Goal: Information Seeking & Learning: Understand process/instructions

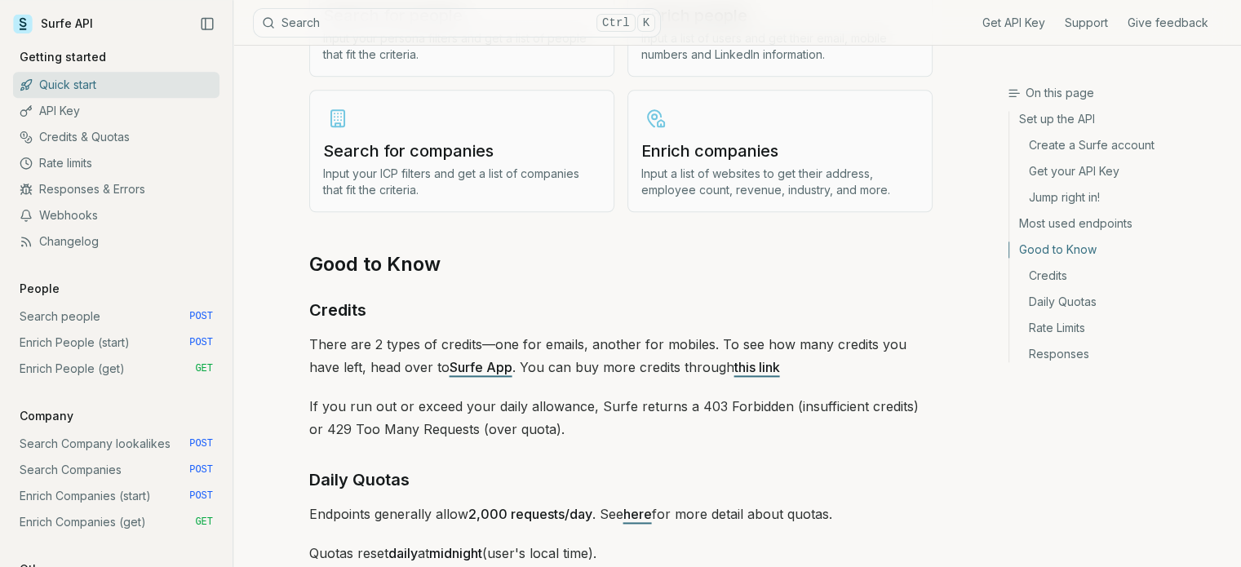
scroll to position [2085, 0]
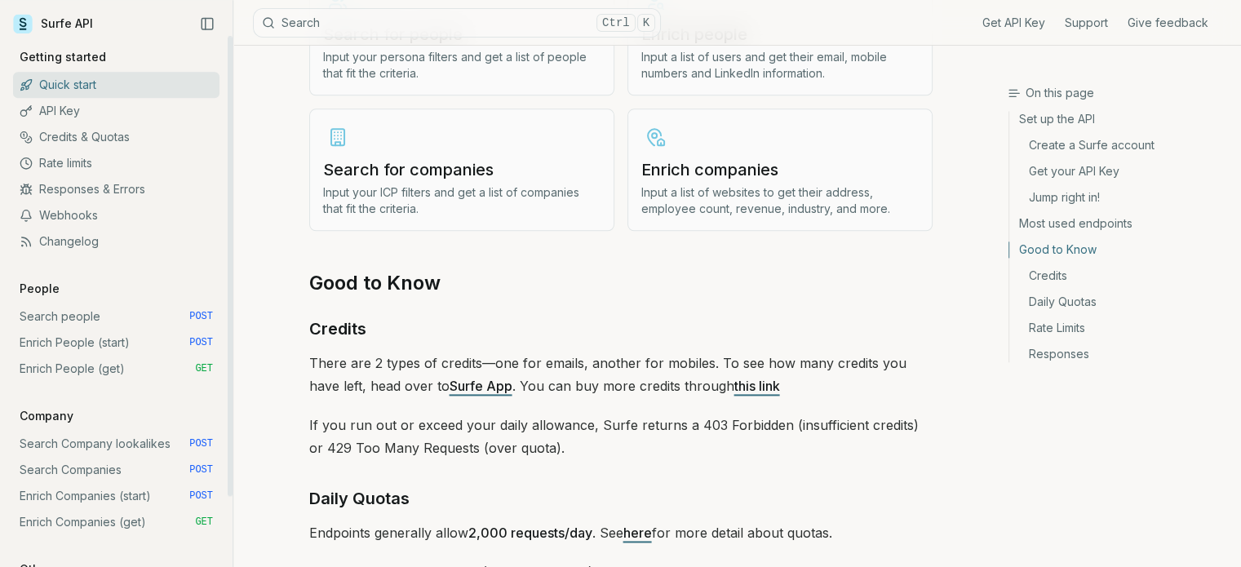
click at [86, 318] on link "Search people POST" at bounding box center [116, 316] width 206 height 26
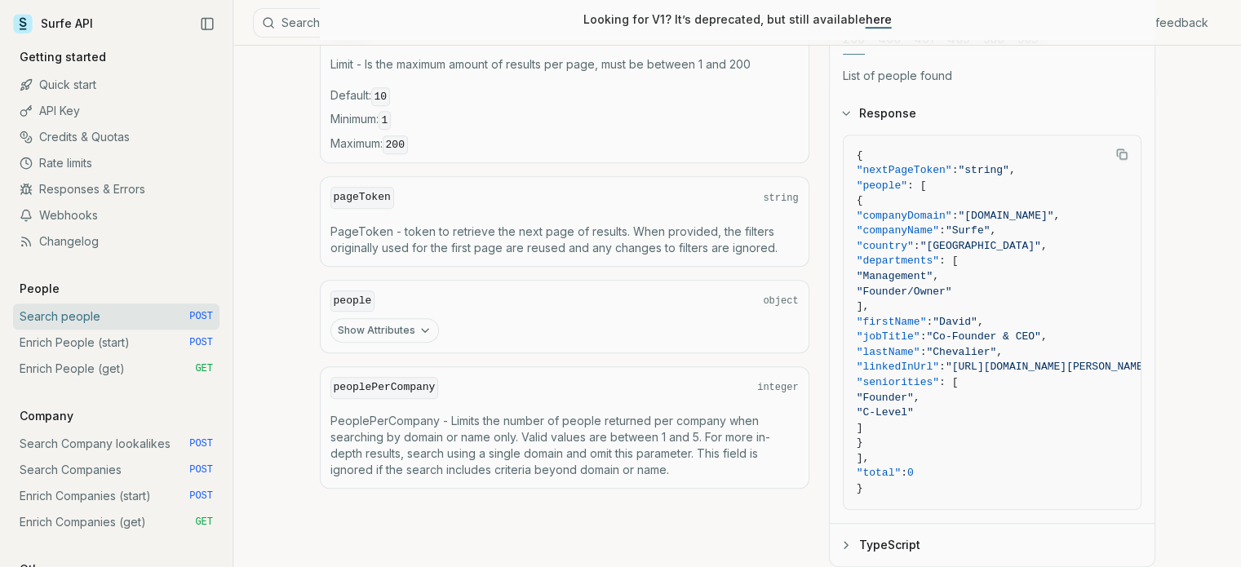
scroll to position [783, 0]
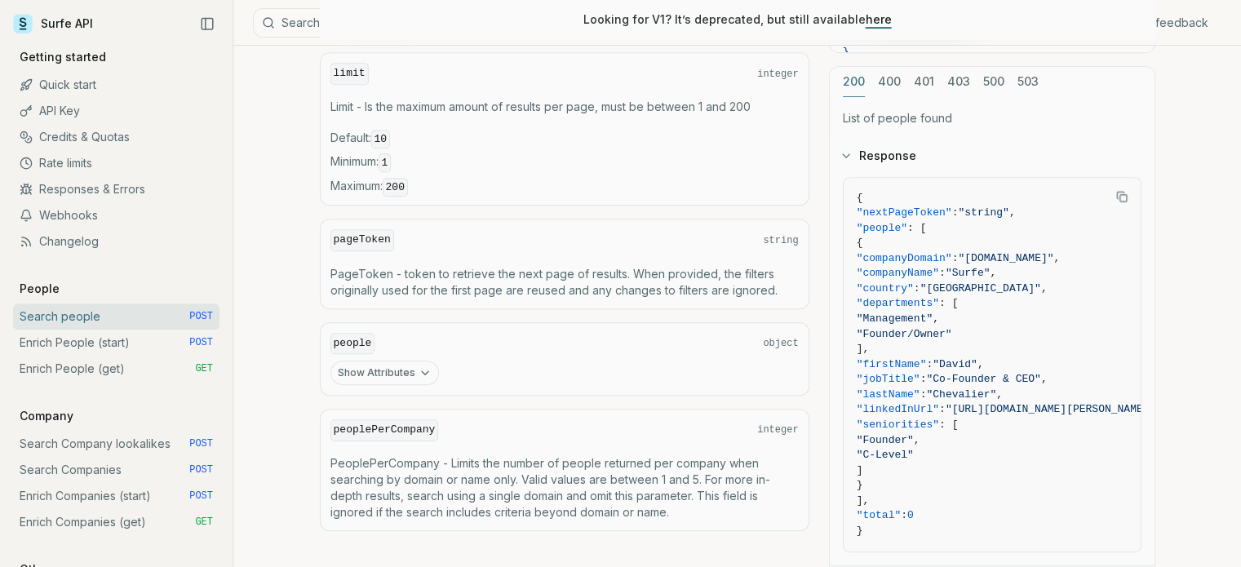
click at [396, 361] on button "Show Attributes" at bounding box center [384, 373] width 109 height 24
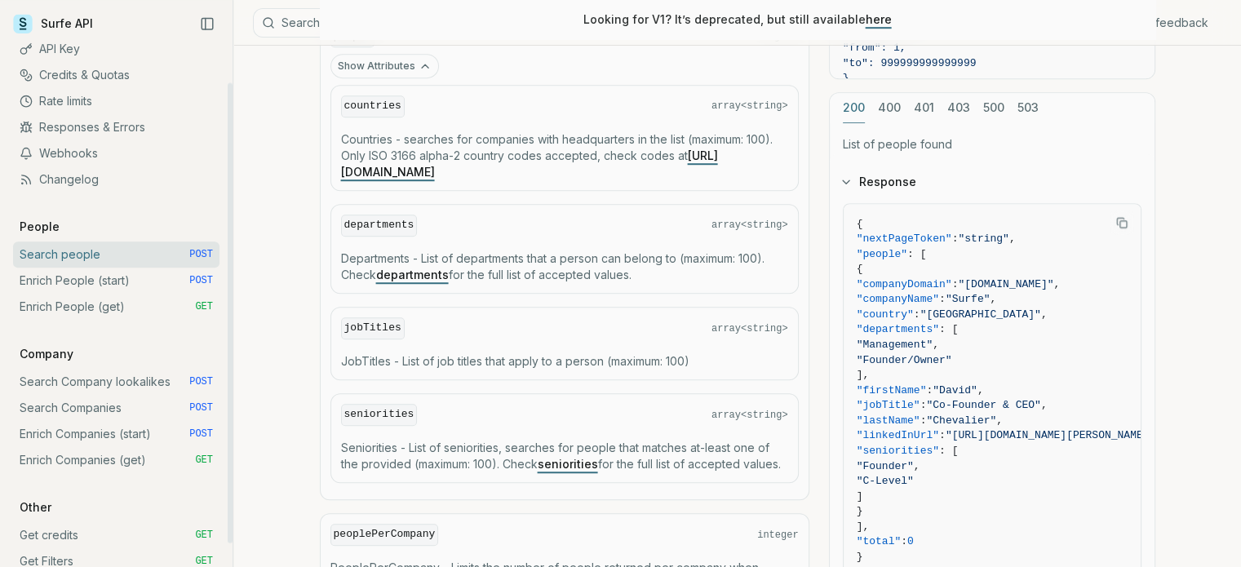
scroll to position [82, 0]
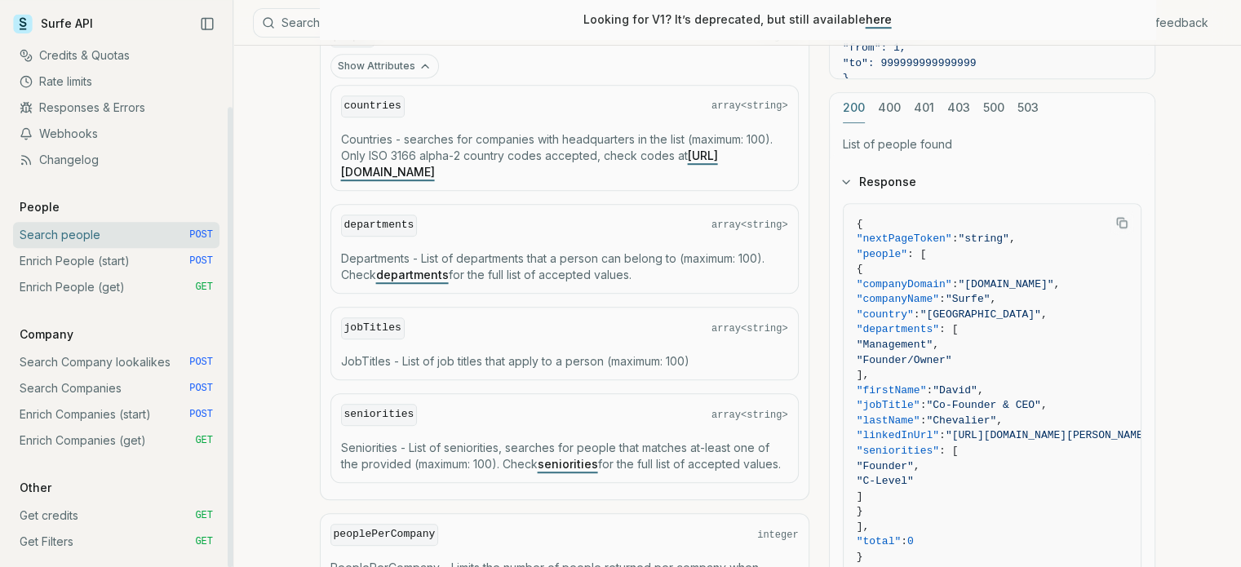
drag, startPoint x: 228, startPoint y: 272, endPoint x: 222, endPoint y: 390, distance: 118.5
click at [228, 390] on div at bounding box center [230, 337] width 5 height 460
click at [88, 272] on link "Enrich People (start) POST" at bounding box center [116, 261] width 206 height 26
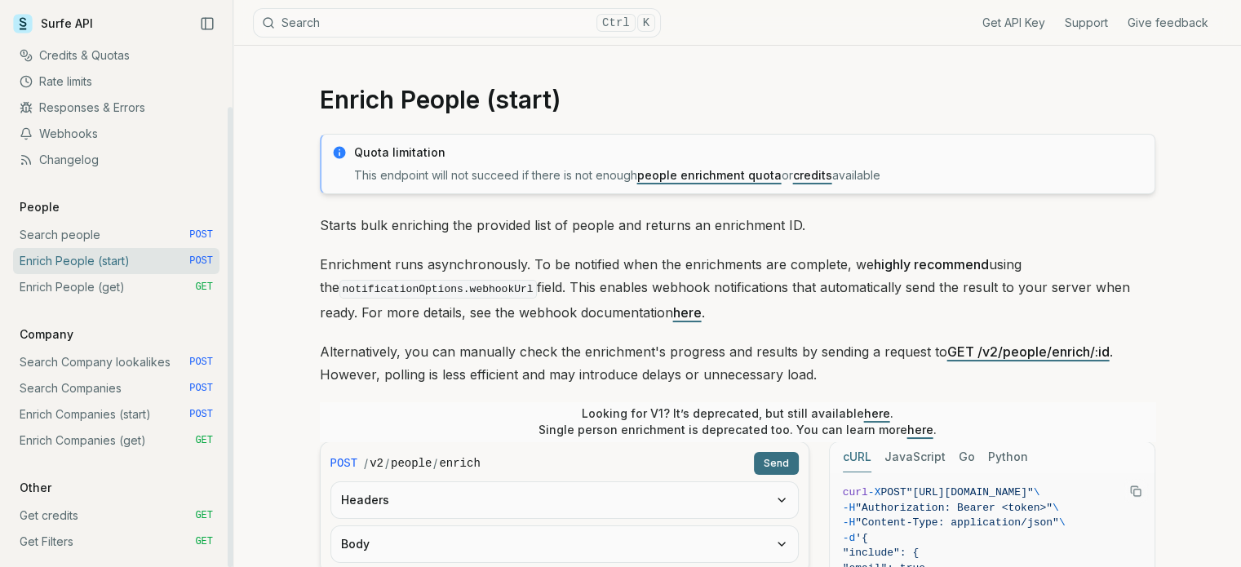
click at [88, 282] on link "Enrich People (get) GET" at bounding box center [116, 287] width 206 height 26
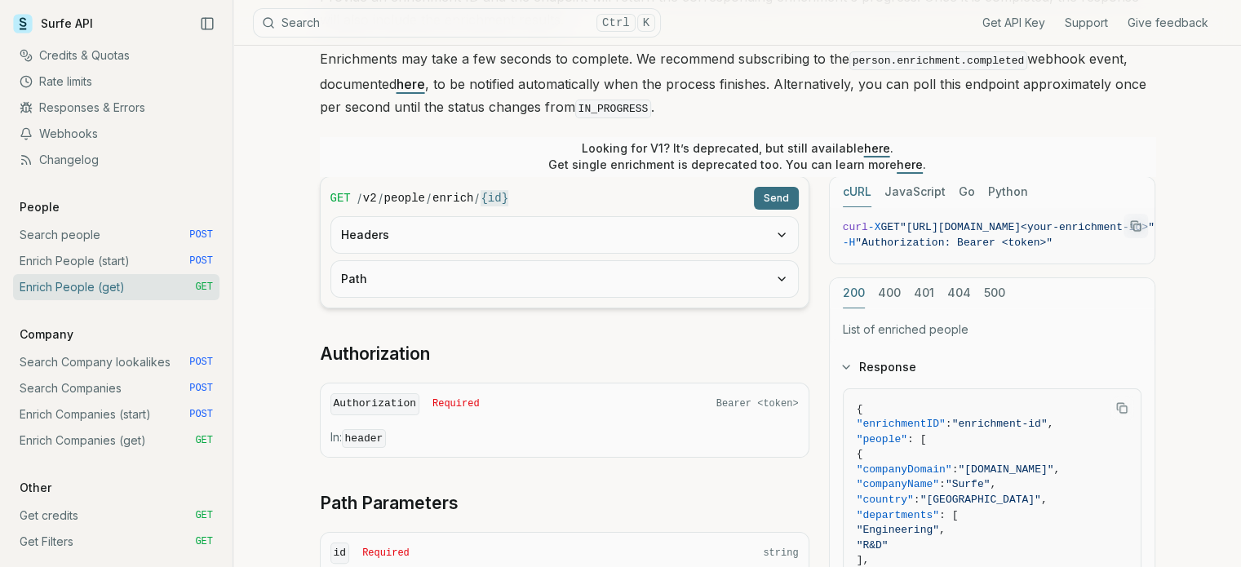
scroll to position [229, 0]
click at [1002, 256] on div "cURL JavaScript Go Python curl -X GET "[URL][DOMAIN_NAME]<your-enrichment-id>" …" at bounding box center [992, 555] width 326 height 760
drag, startPoint x: 1002, startPoint y: 256, endPoint x: 1125, endPoint y: 247, distance: 123.5
click at [1125, 258] on div at bounding box center [1040, 260] width 228 height 5
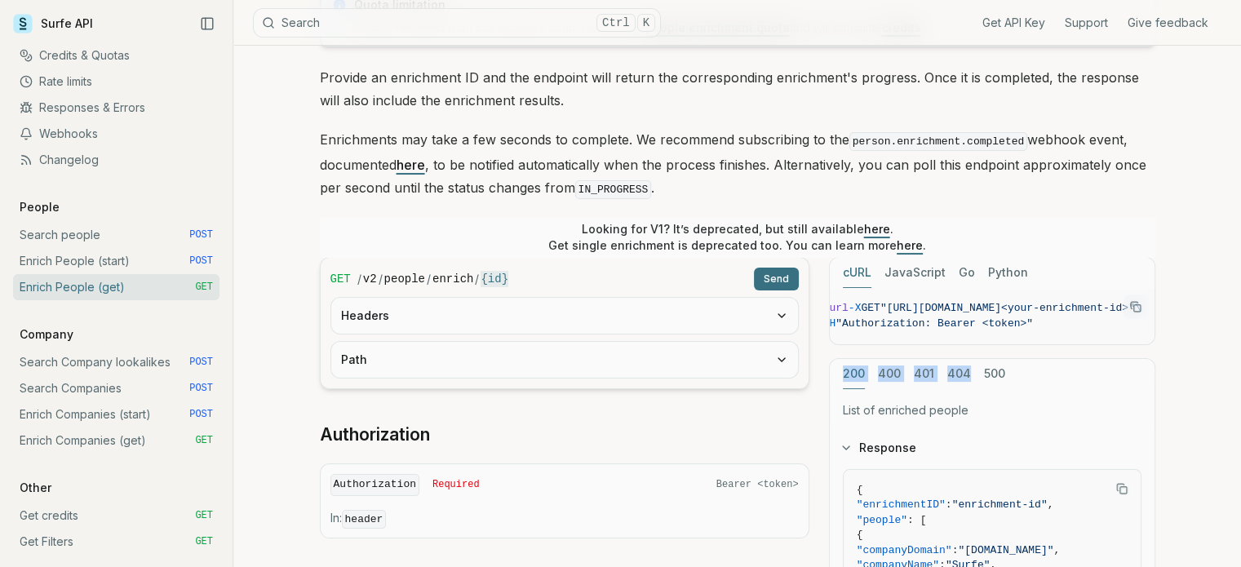
scroll to position [144, 0]
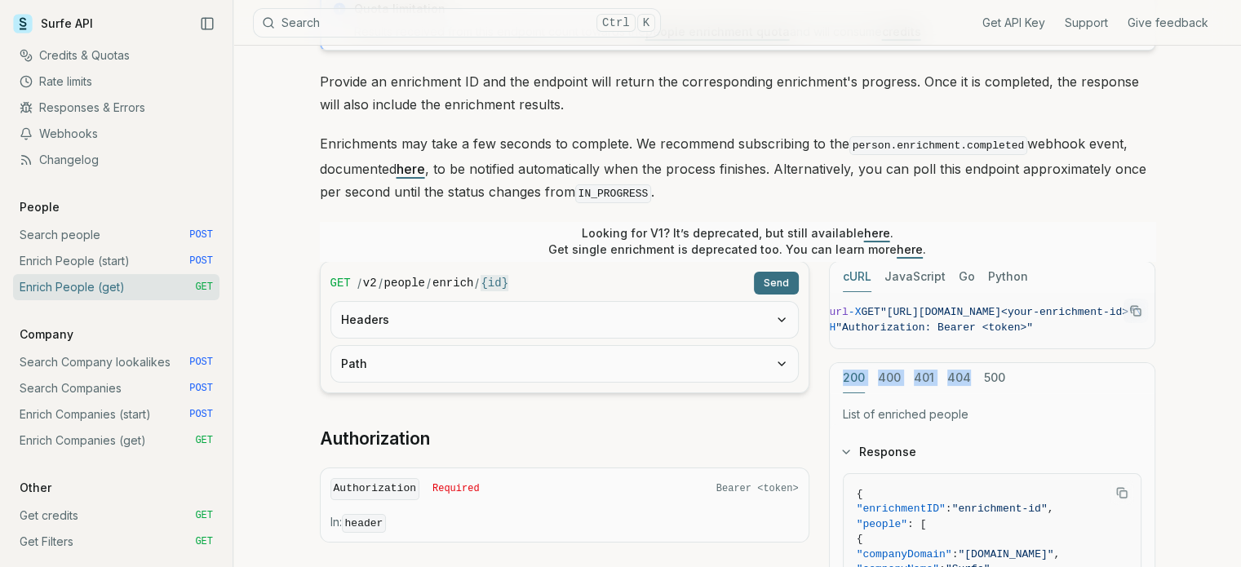
click at [865, 233] on link "here" at bounding box center [877, 233] width 26 height 14
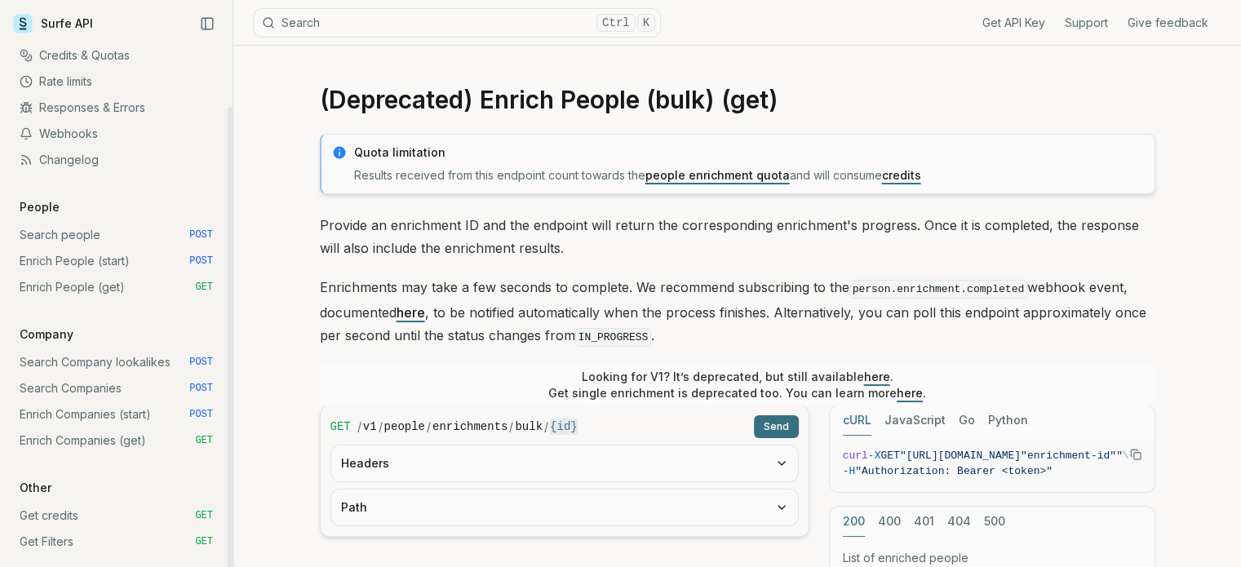
click at [109, 283] on link "Enrich People (get) GET" at bounding box center [116, 287] width 206 height 26
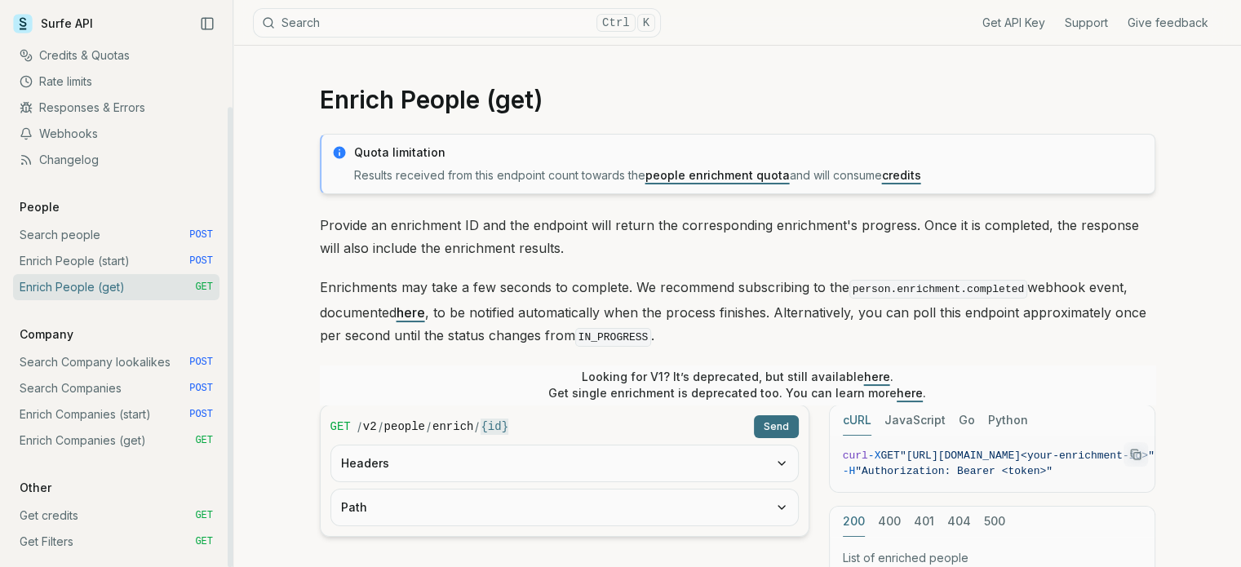
click at [100, 268] on link "Enrich People (start) POST" at bounding box center [116, 261] width 206 height 26
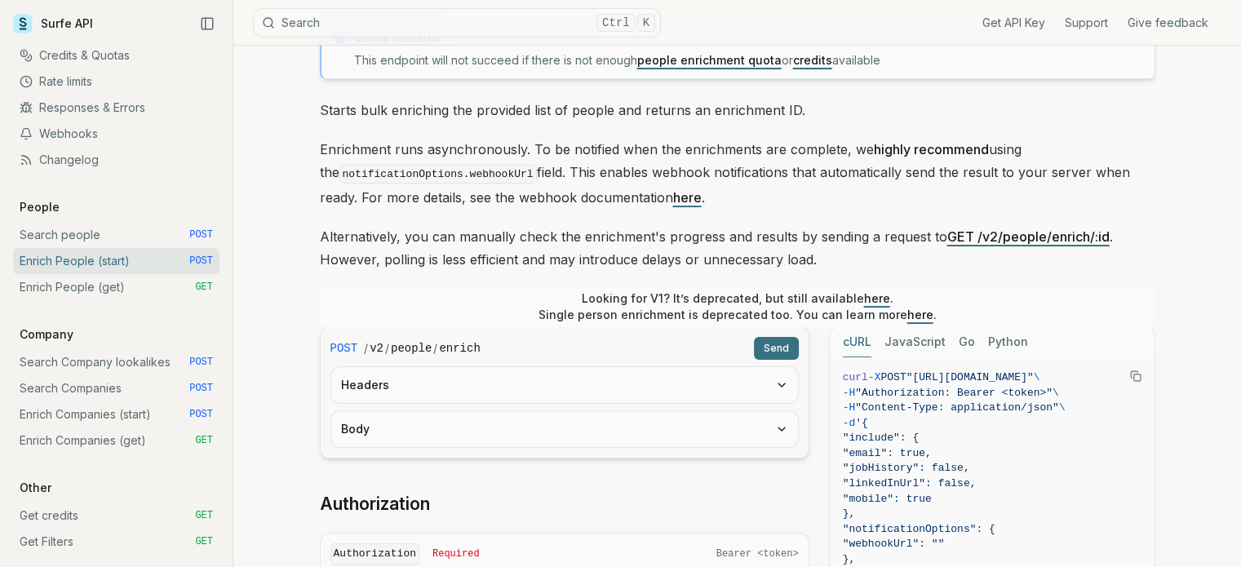
scroll to position [109, 0]
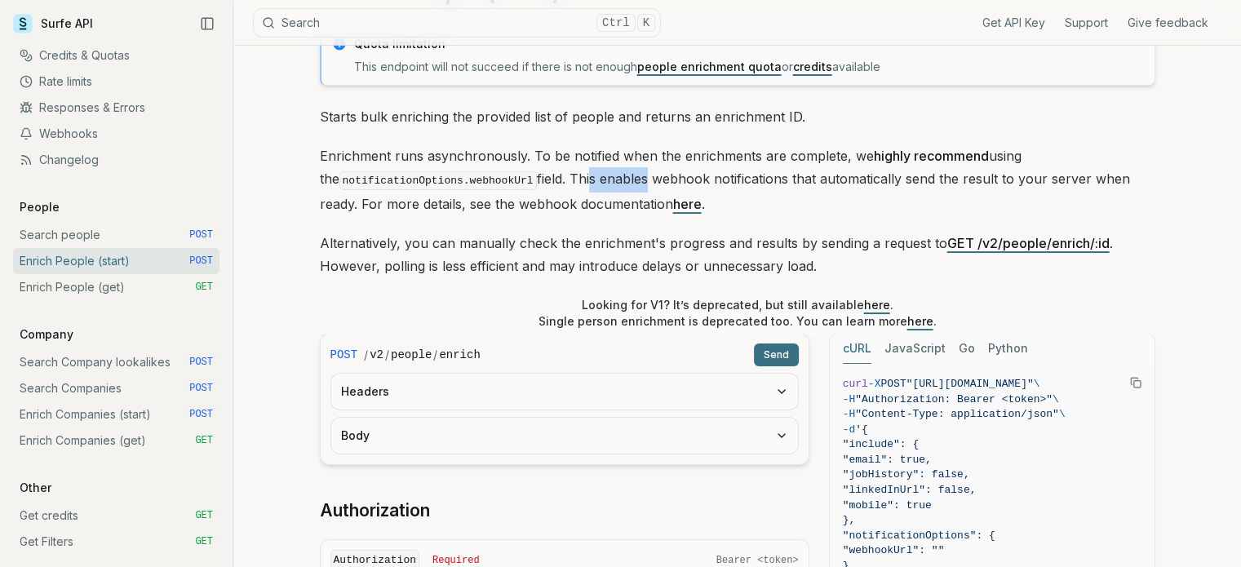
drag, startPoint x: 553, startPoint y: 183, endPoint x: 611, endPoint y: 185, distance: 58.0
click at [611, 185] on p "Enrichment runs asynchronously. To be notified when the enrichments are complet…" at bounding box center [737, 179] width 835 height 71
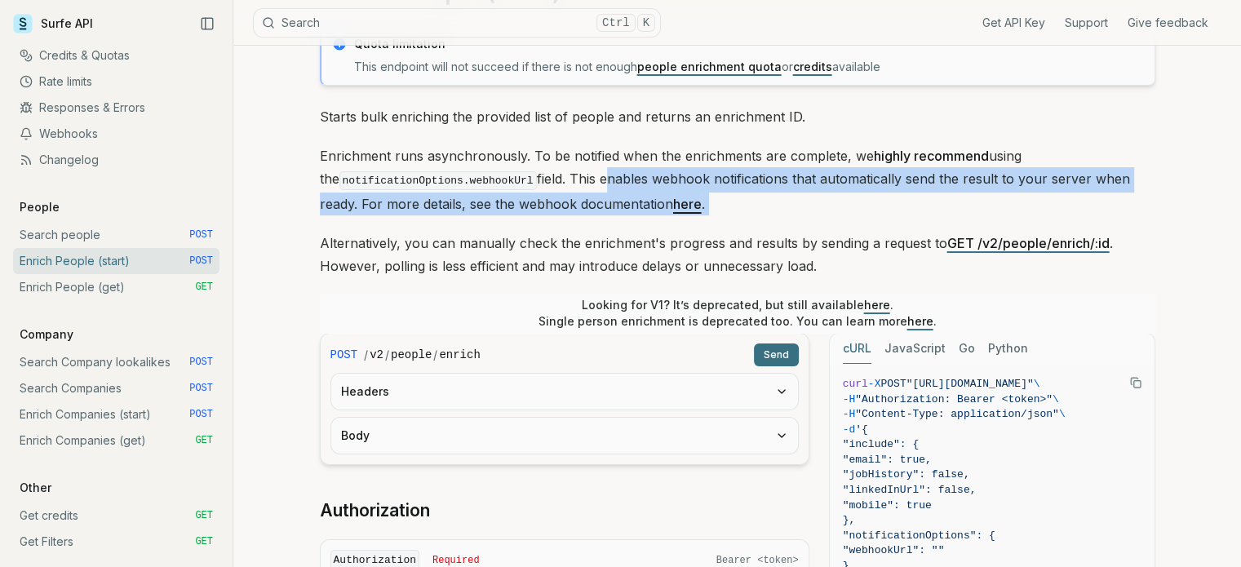
drag, startPoint x: 611, startPoint y: 185, endPoint x: 697, endPoint y: 192, distance: 85.9
click at [697, 192] on p "Enrichment runs asynchronously. To be notified when the enrichments are complet…" at bounding box center [737, 179] width 835 height 71
drag, startPoint x: 697, startPoint y: 192, endPoint x: 751, endPoint y: 189, distance: 53.9
click at [751, 189] on p "Enrichment runs asynchronously. To be notified when the enrichments are complet…" at bounding box center [737, 179] width 835 height 71
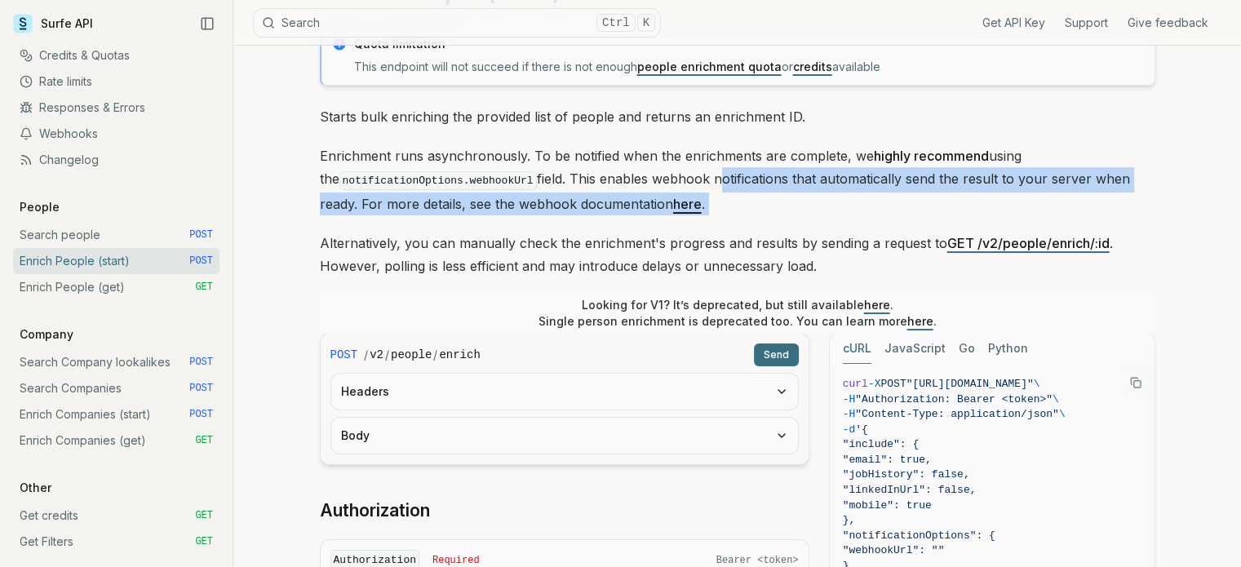
click at [751, 189] on p "Enrichment runs asynchronously. To be notified when the enrichments are complet…" at bounding box center [737, 179] width 835 height 71
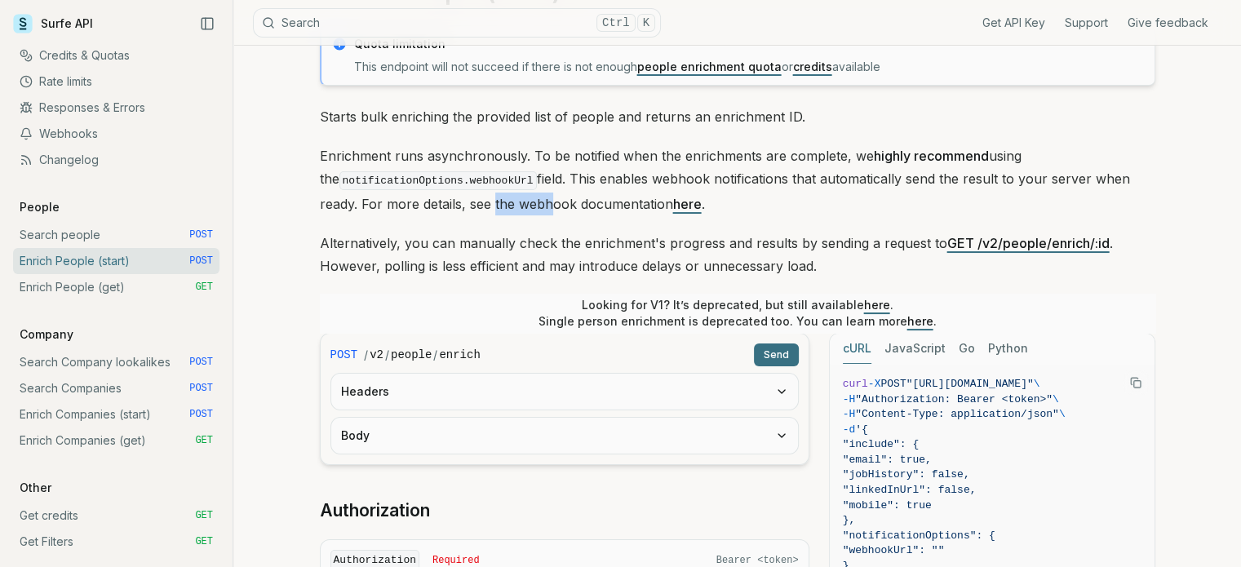
drag, startPoint x: 444, startPoint y: 206, endPoint x: 514, endPoint y: 206, distance: 70.2
click at [514, 206] on p "Enrichment runs asynchronously. To be notified when the enrichments are complet…" at bounding box center [737, 179] width 835 height 71
drag, startPoint x: 479, startPoint y: 249, endPoint x: 600, endPoint y: 250, distance: 120.8
click at [600, 250] on p "Alternatively, you can manually check the enrichment's progress and results by …" at bounding box center [737, 255] width 835 height 46
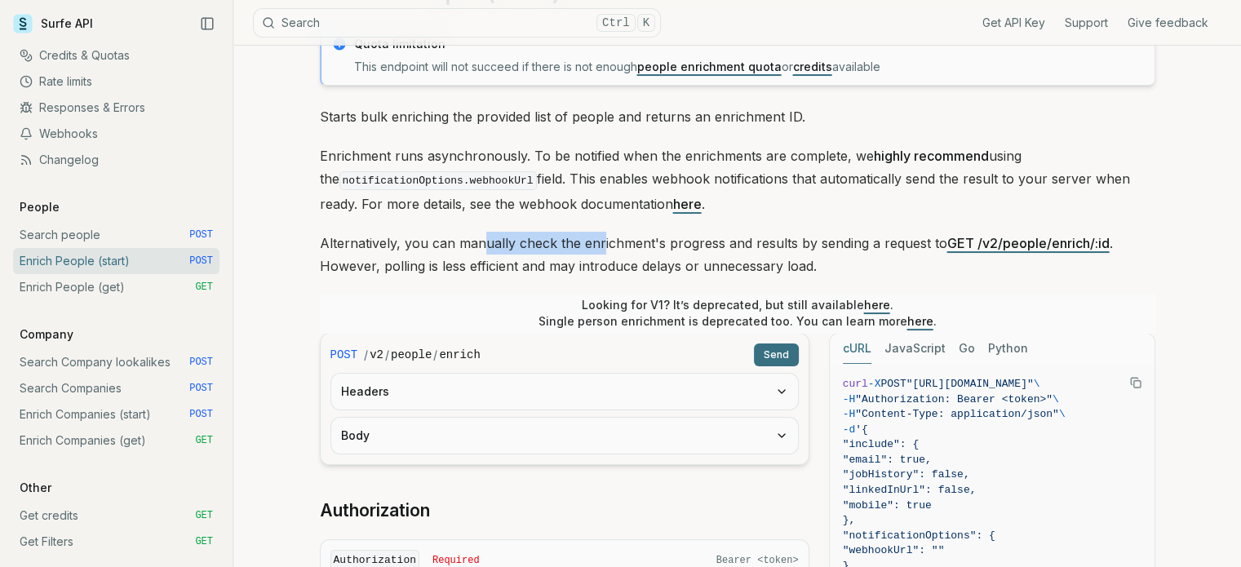
click at [600, 250] on p "Alternatively, you can manually check the enrichment's progress and results by …" at bounding box center [737, 255] width 835 height 46
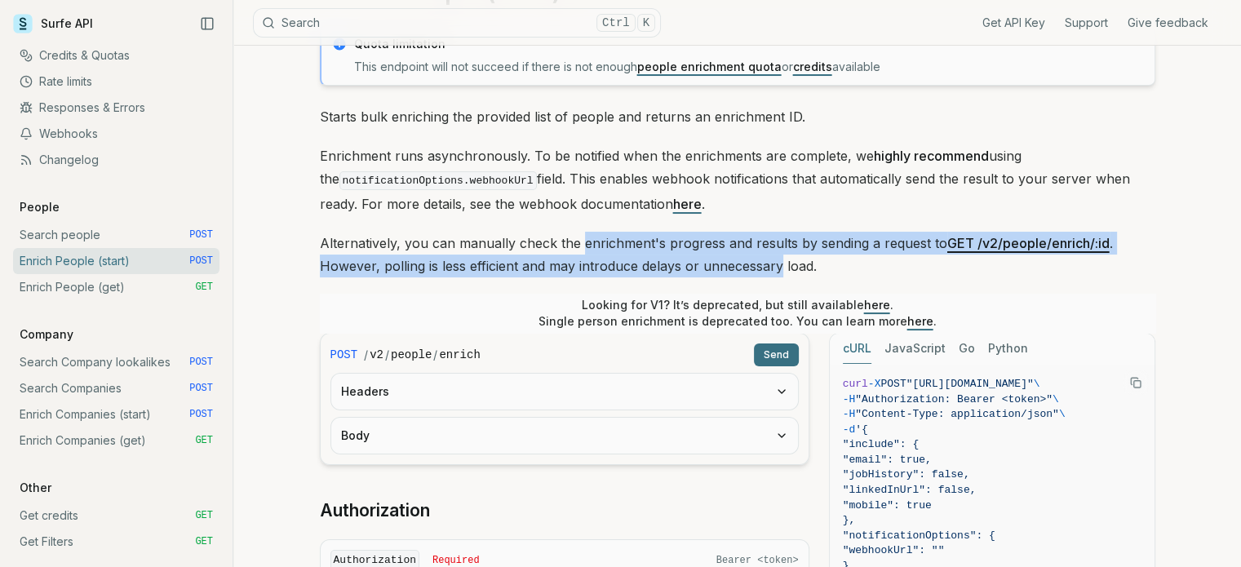
drag, startPoint x: 600, startPoint y: 250, endPoint x: 698, endPoint y: 254, distance: 98.8
click at [698, 254] on p "Alternatively, you can manually check the enrichment's progress and results by …" at bounding box center [737, 255] width 835 height 46
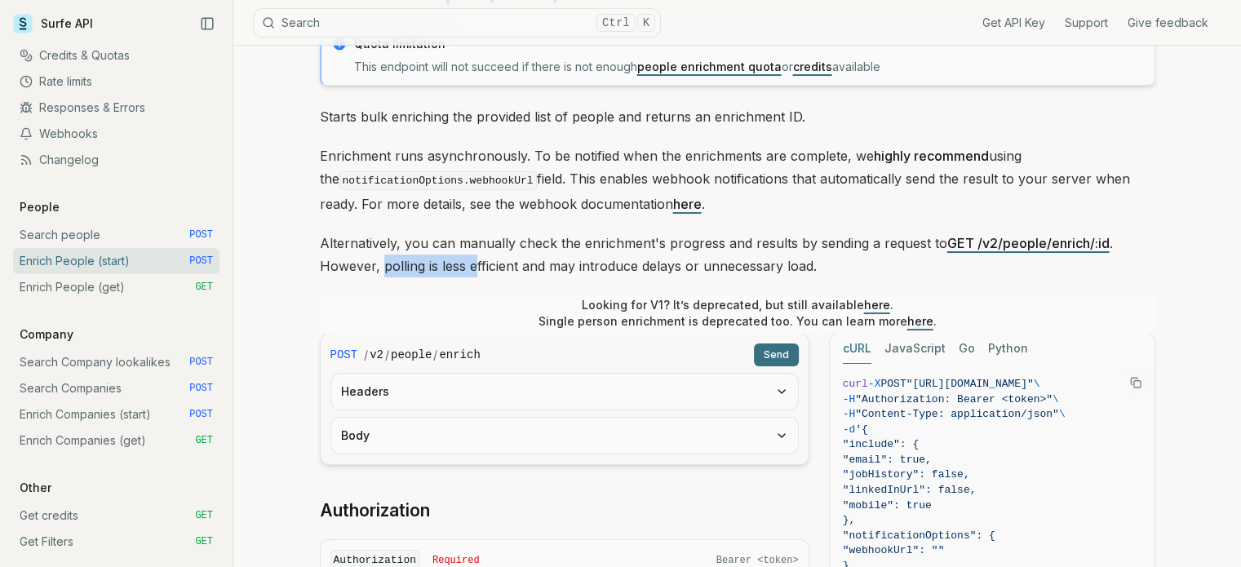
drag, startPoint x: 383, startPoint y: 270, endPoint x: 474, endPoint y: 270, distance: 90.6
click at [474, 270] on p "Alternatively, you can manually check the enrichment's progress and results by …" at bounding box center [737, 255] width 835 height 46
drag, startPoint x: 474, startPoint y: 270, endPoint x: 568, endPoint y: 272, distance: 93.9
click at [568, 272] on p "Alternatively, you can manually check the enrichment's progress and results by …" at bounding box center [737, 255] width 835 height 46
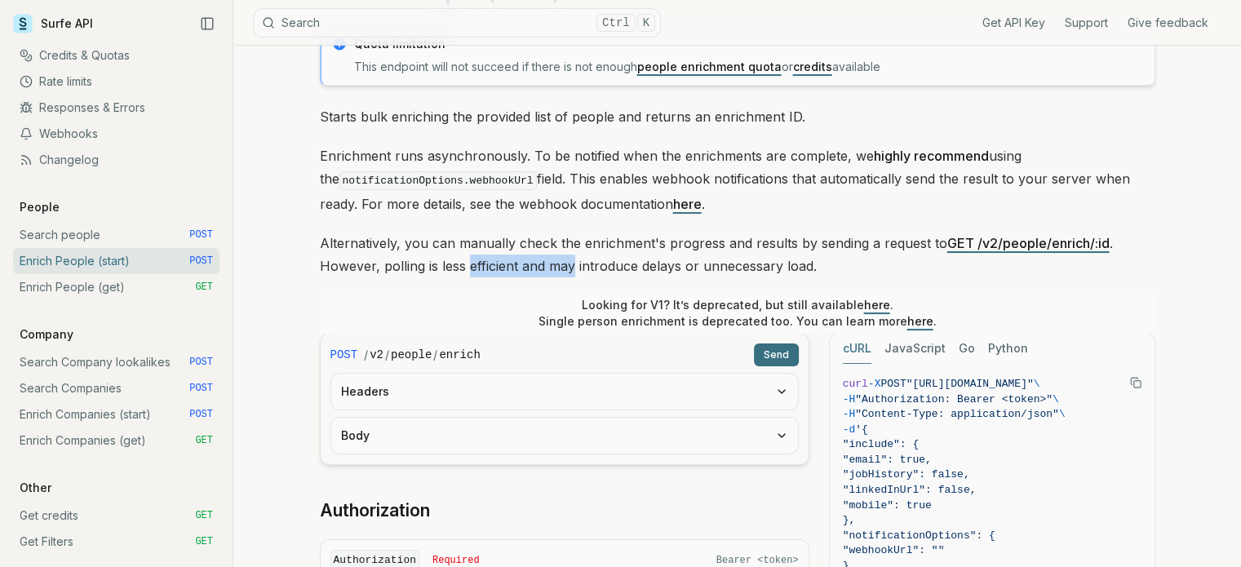
click at [568, 272] on p "Alternatively, you can manually check the enrichment's progress and results by …" at bounding box center [737, 255] width 835 height 46
drag, startPoint x: 568, startPoint y: 272, endPoint x: 677, endPoint y: 268, distance: 109.4
click at [677, 268] on p "Alternatively, you can manually check the enrichment's progress and results by …" at bounding box center [737, 255] width 835 height 46
drag, startPoint x: 677, startPoint y: 268, endPoint x: 746, endPoint y: 268, distance: 68.5
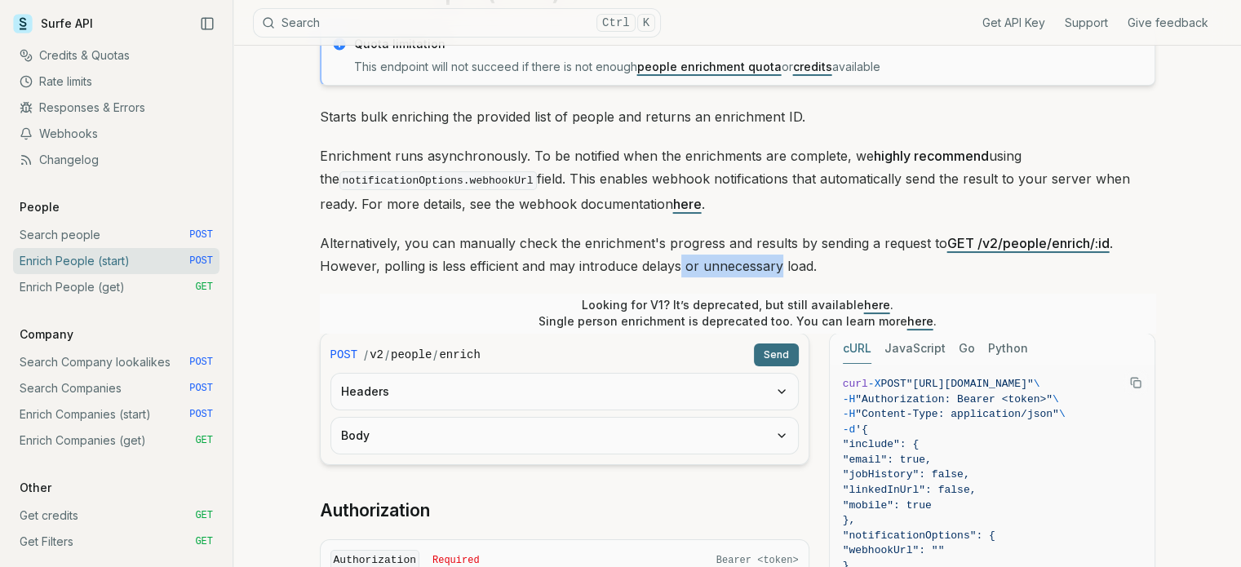
click at [746, 268] on p "Alternatively, you can manually check the enrichment's progress and results by …" at bounding box center [737, 255] width 835 height 46
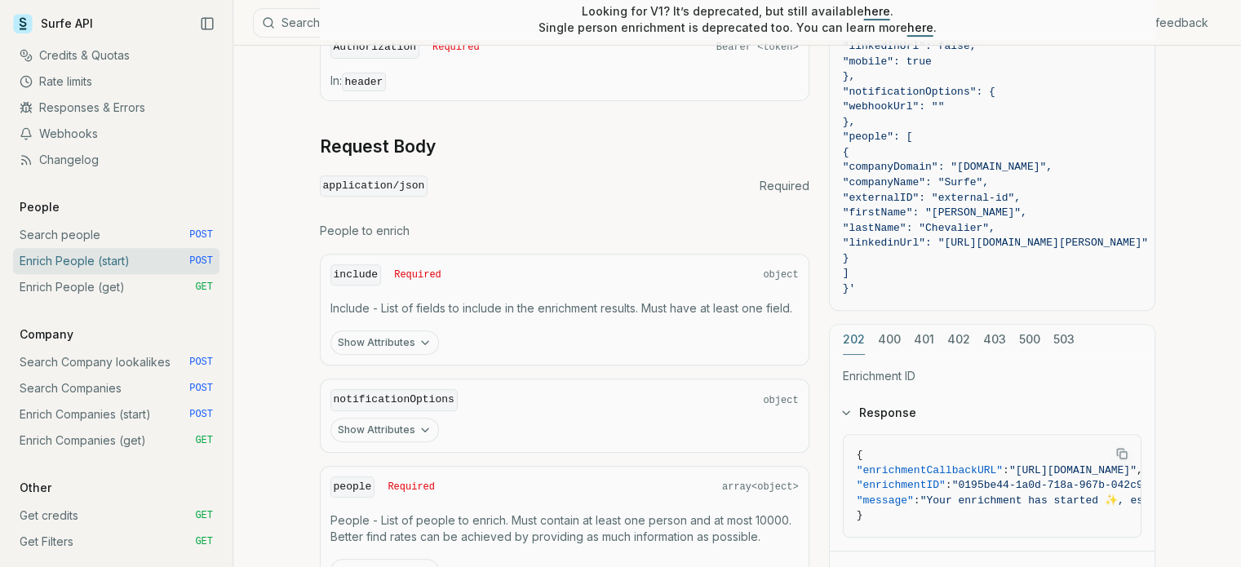
scroll to position [593, 0]
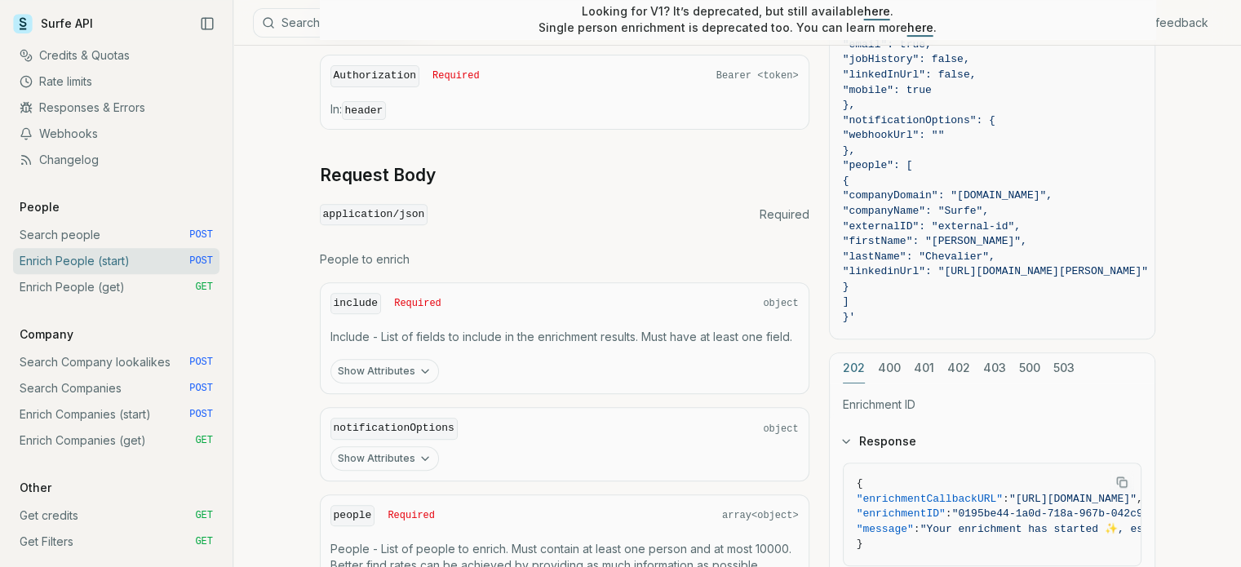
click at [394, 370] on button "Show Attributes" at bounding box center [384, 371] width 109 height 24
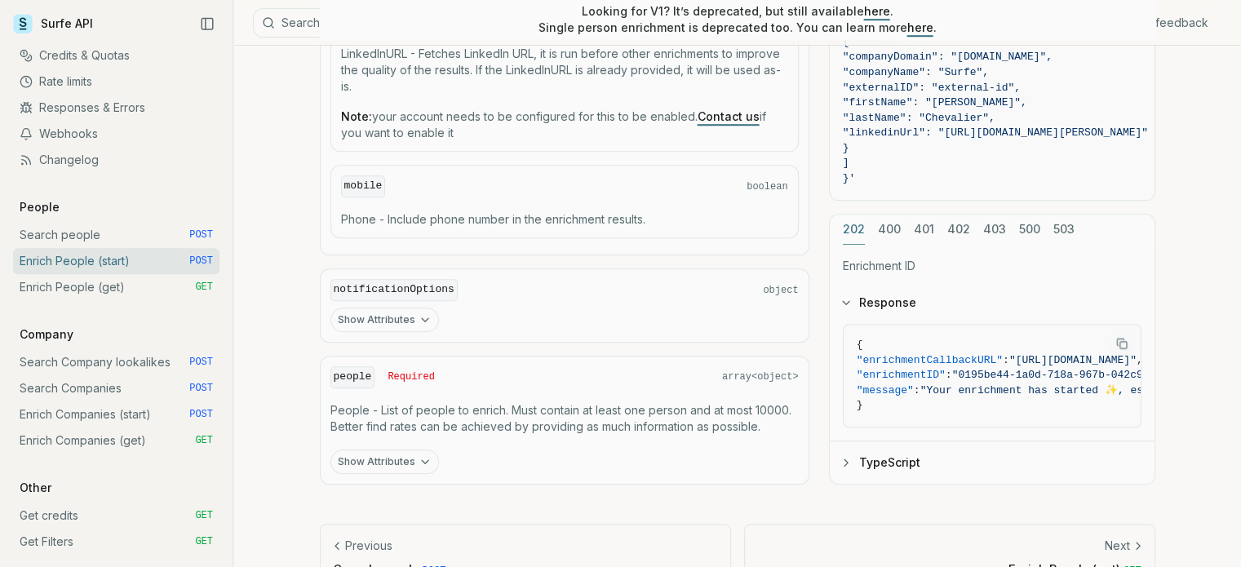
scroll to position [1206, 0]
click at [391, 453] on button "Show Attributes" at bounding box center [384, 460] width 109 height 24
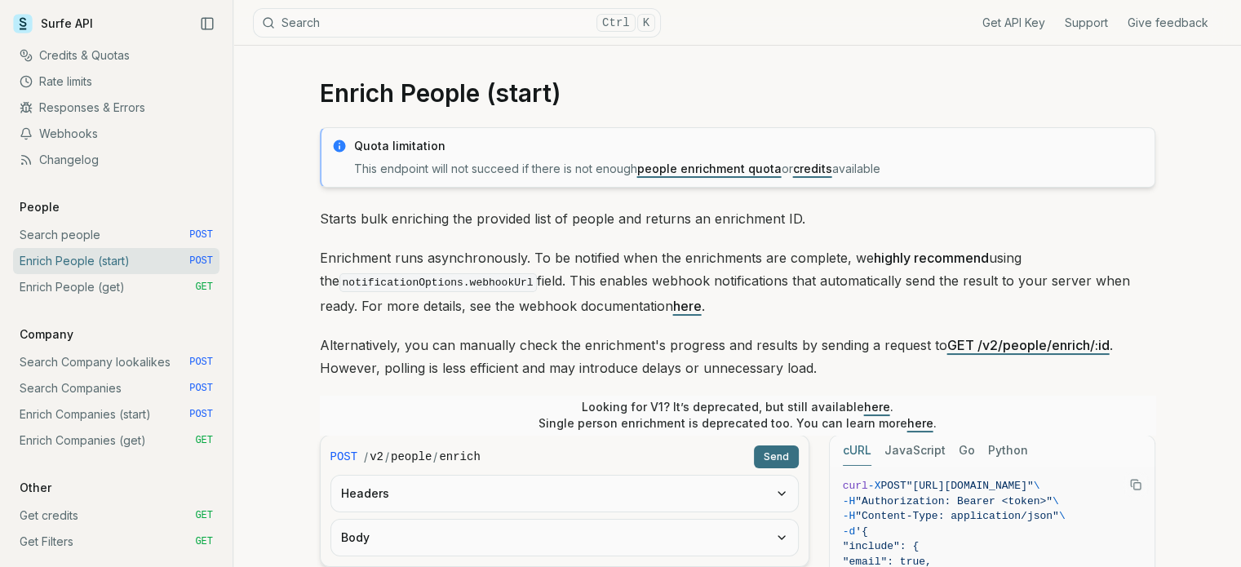
scroll to position [0, 0]
